Goal: Navigation & Orientation: Find specific page/section

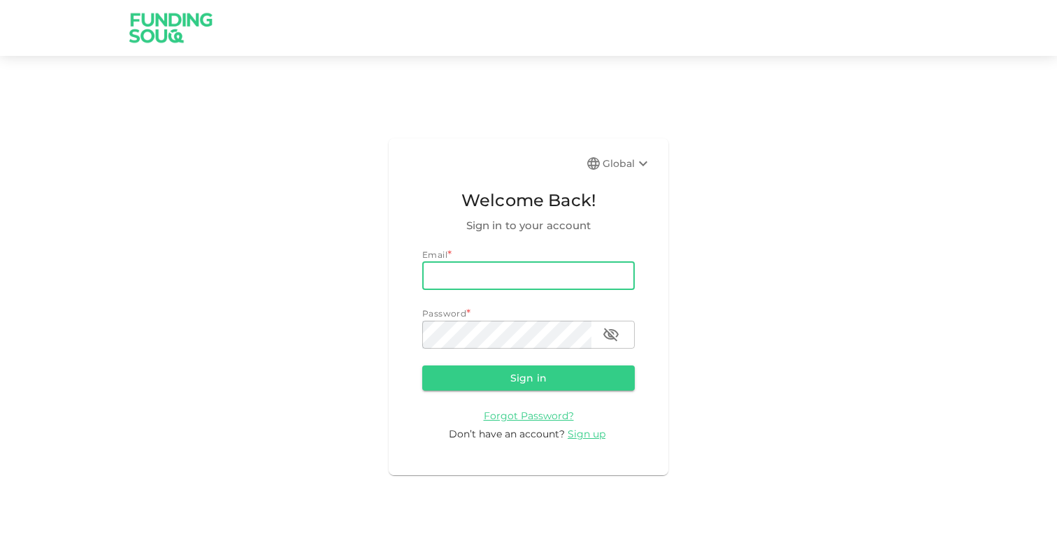
click at [508, 264] on input "email" at bounding box center [528, 276] width 213 height 28
click at [0, 559] on com-1password-button at bounding box center [0, 559] width 0 height 0
type input "[EMAIL_ADDRESS][DOMAIN_NAME]"
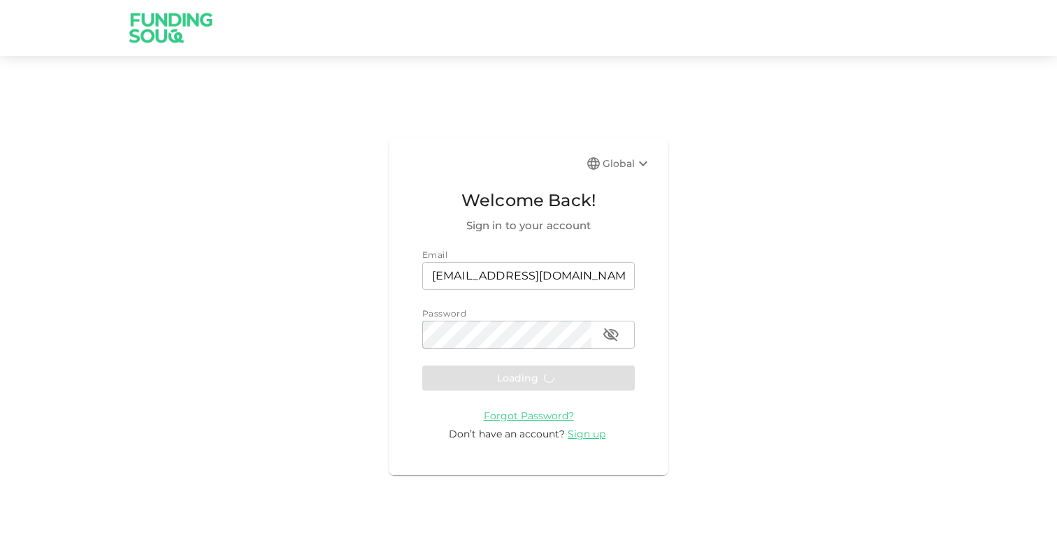
click at [551, 378] on form "Email email [EMAIL_ADDRESS][DOMAIN_NAME] email Password password password Loadi…" at bounding box center [528, 345] width 213 height 194
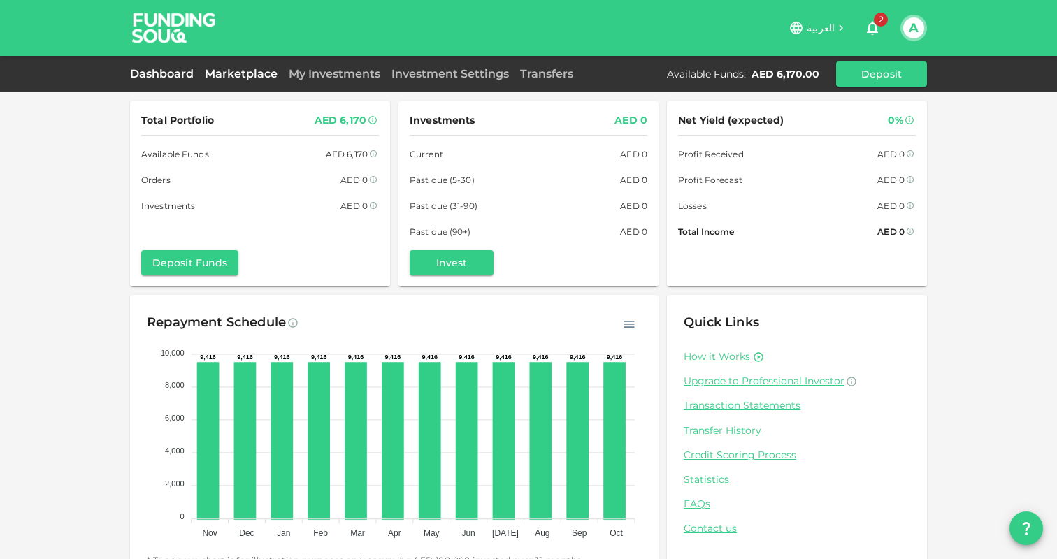
click at [241, 71] on link "Marketplace" at bounding box center [241, 73] width 84 height 13
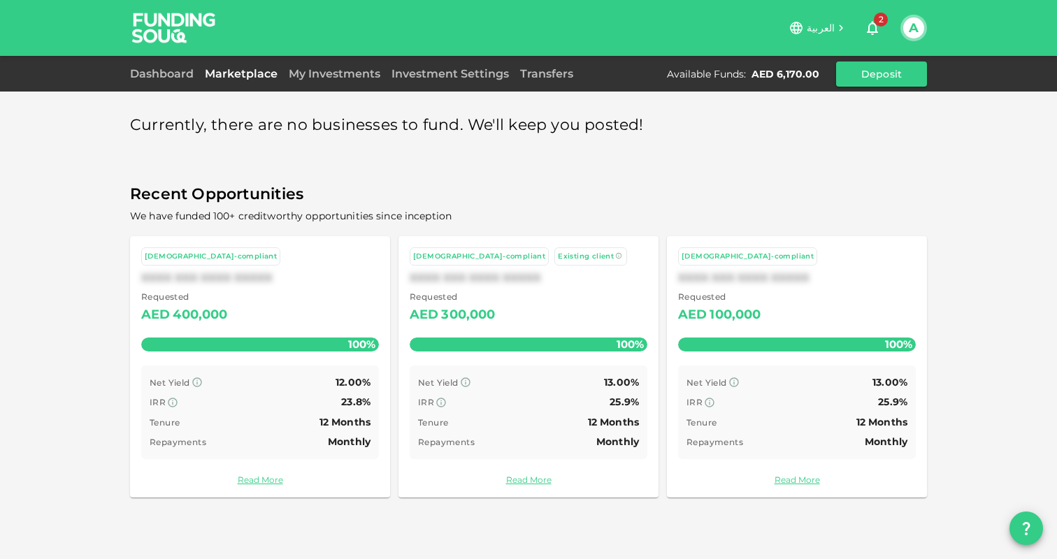
click at [877, 31] on icon "button" at bounding box center [872, 29] width 11 height 14
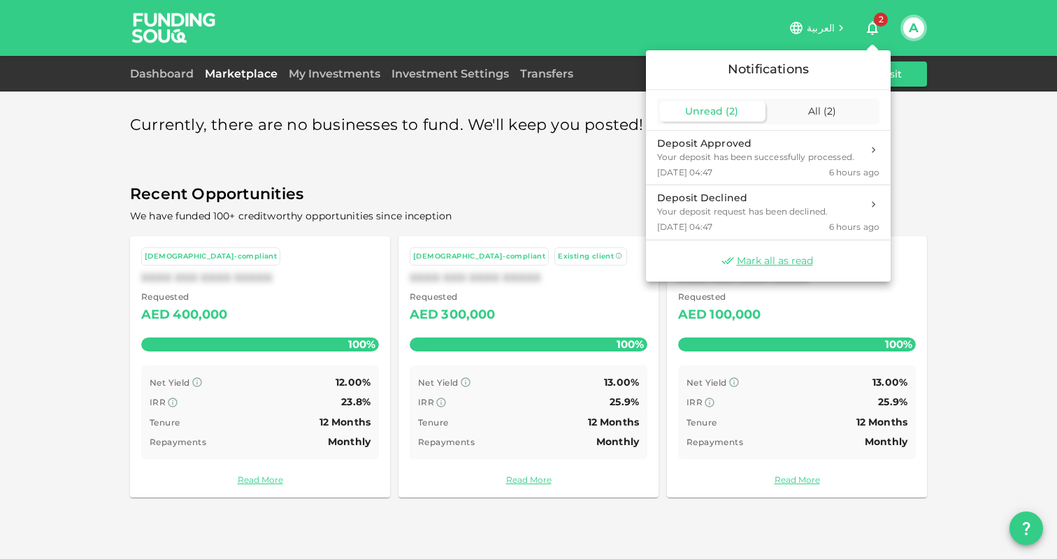
click at [877, 31] on div at bounding box center [528, 279] width 1057 height 559
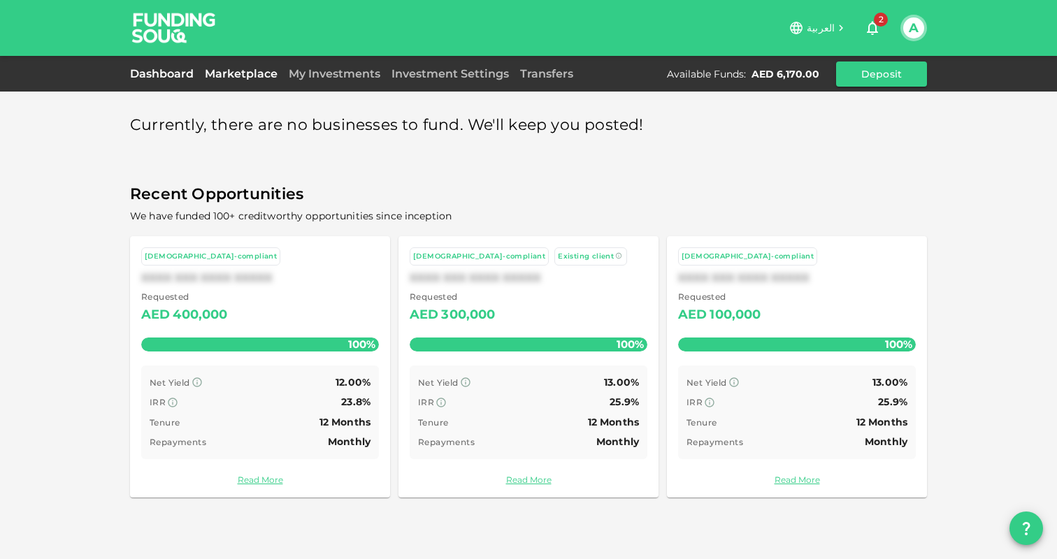
click at [186, 71] on link "Dashboard" at bounding box center [164, 73] width 69 height 13
